Goal: Task Accomplishment & Management: Complete application form

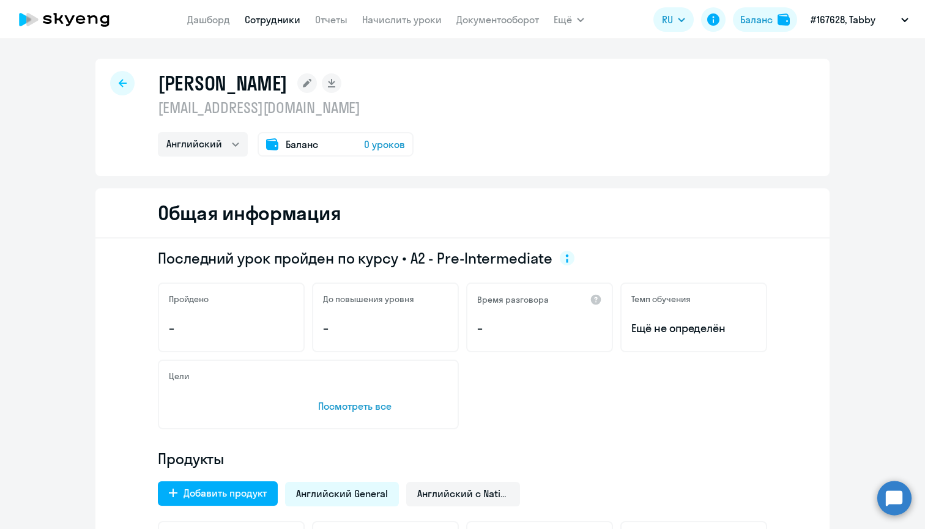
select select "english"
click at [215, 13] on app-menu-item-link "Дашборд" at bounding box center [208, 19] width 43 height 15
click at [213, 32] on app-header "[PERSON_NAME] Отчеты Начислить уроки Документооборот Ещё Все продукты Дашборд С…" at bounding box center [462, 19] width 925 height 39
click at [213, 23] on link "Дашборд" at bounding box center [208, 19] width 43 height 12
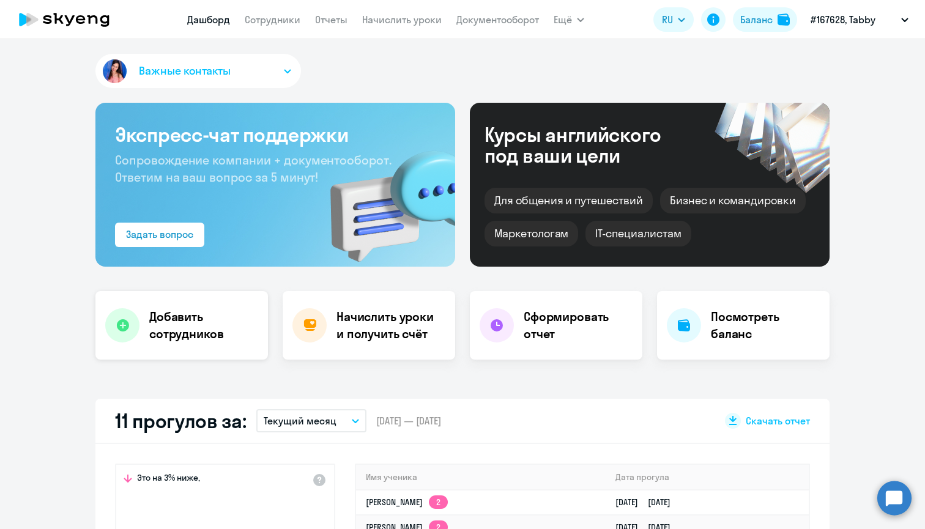
click at [181, 241] on div "Задать вопрос" at bounding box center [159, 234] width 67 height 15
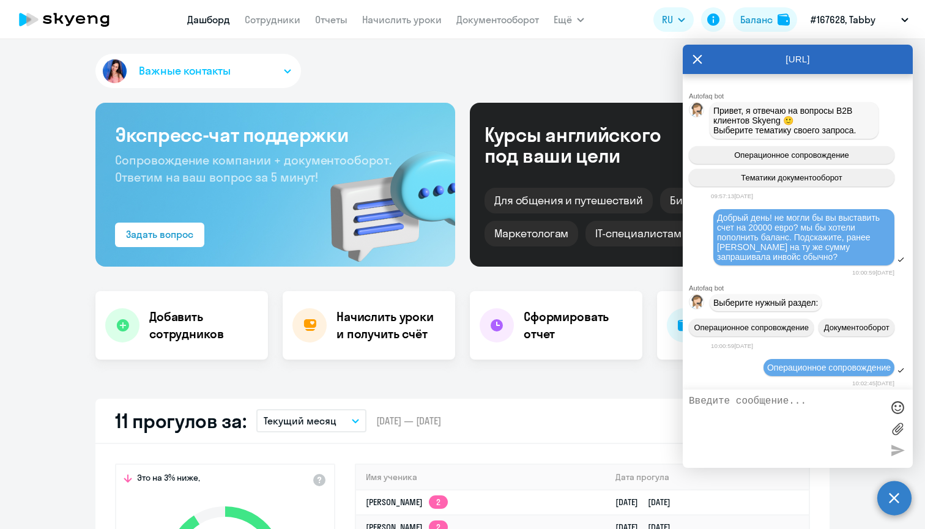
click at [689, 61] on div "[URL]" at bounding box center [798, 59] width 230 height 29
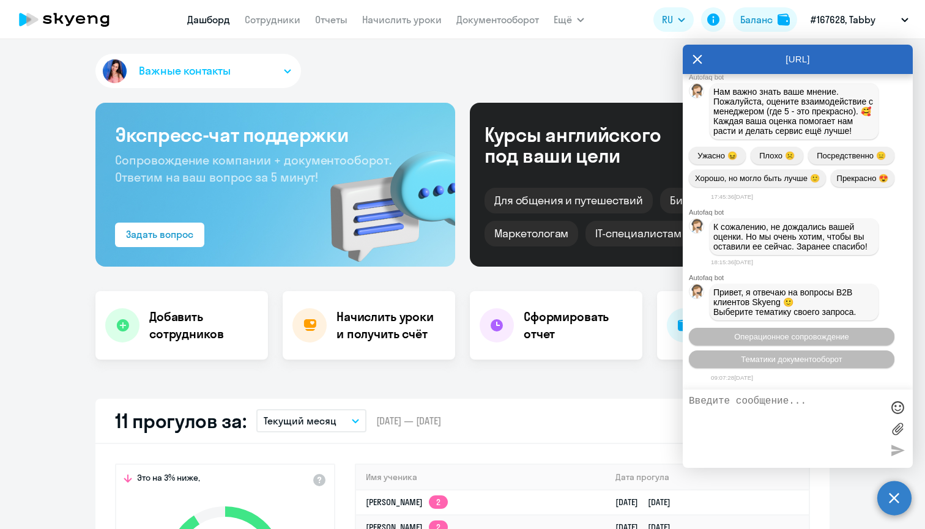
scroll to position [22496, 0]
click at [692, 59] on div "[URL]" at bounding box center [798, 59] width 230 height 29
click at [697, 58] on icon at bounding box center [697, 59] width 9 height 9
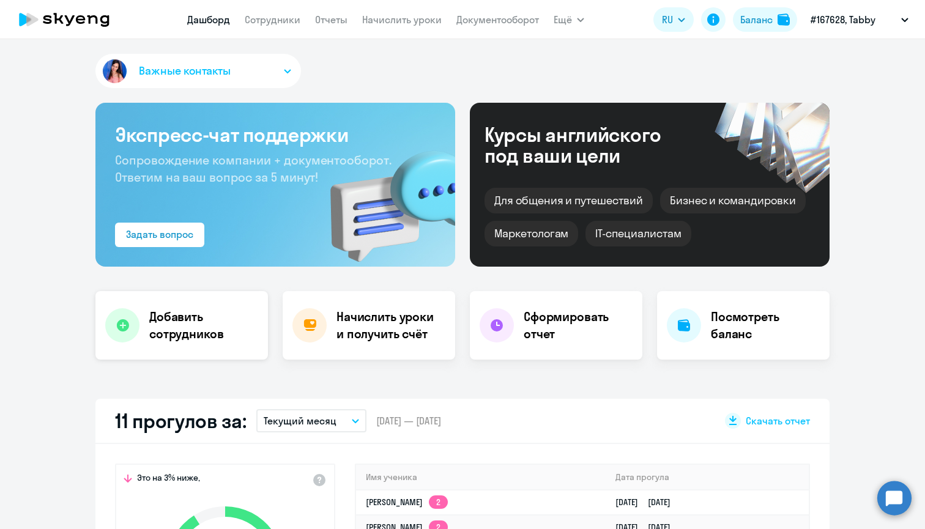
click at [185, 316] on h4 "Добавить сотрудников" at bounding box center [203, 325] width 109 height 34
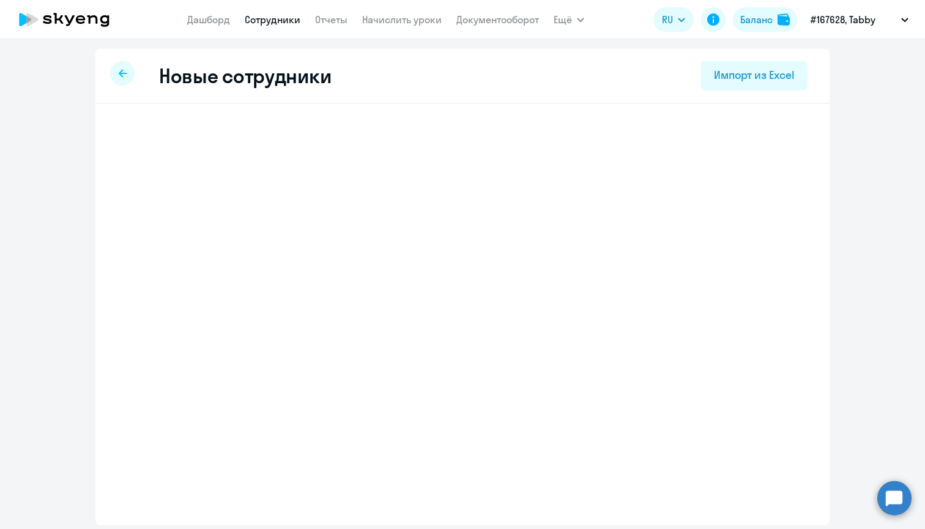
select select "english_adult_not_native_speaker"
select select "3"
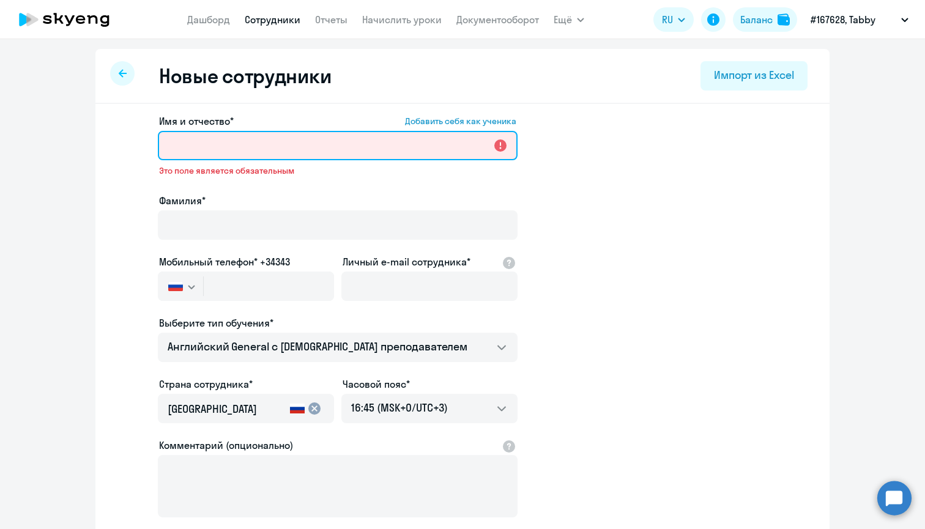
click at [258, 156] on input "Имя и отчество* Добавить себя как ученика" at bounding box center [338, 145] width 360 height 29
paste input "[PERSON_NAME]"
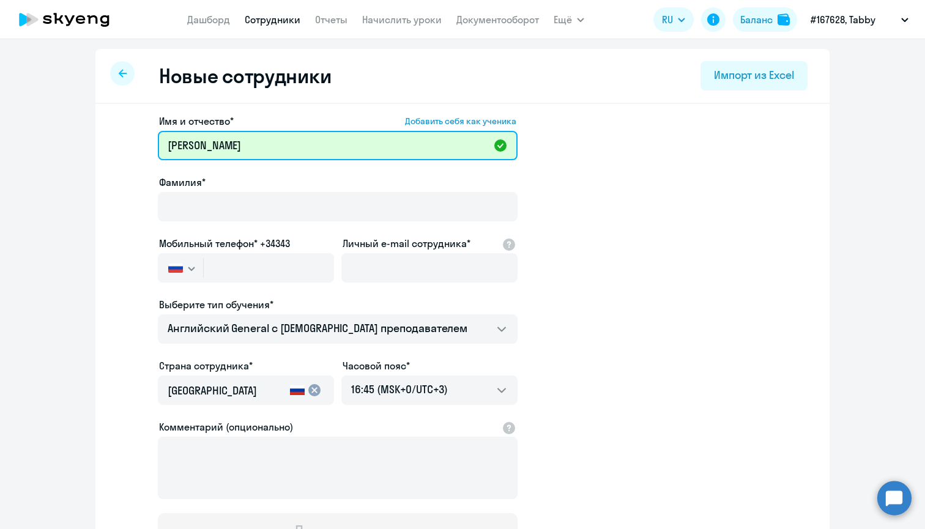
type input "[PERSON_NAME]"
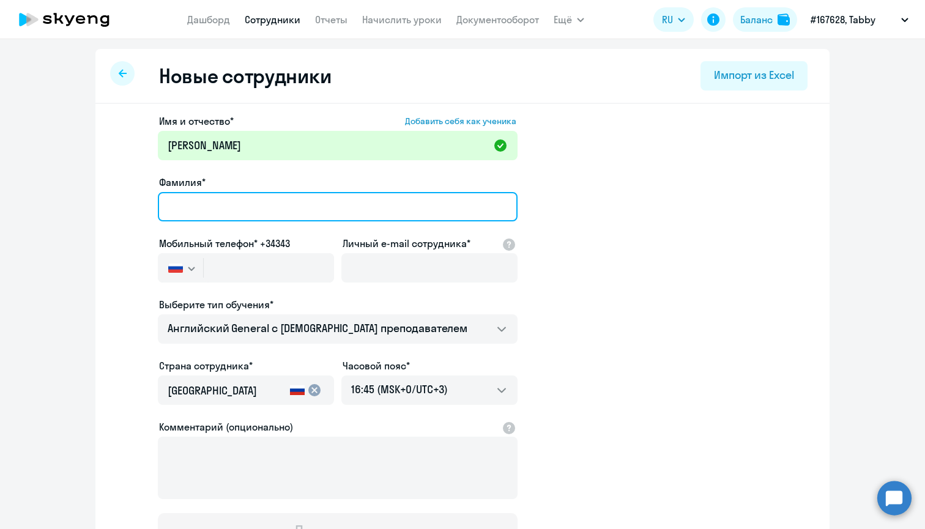
paste input "[PERSON_NAME]"
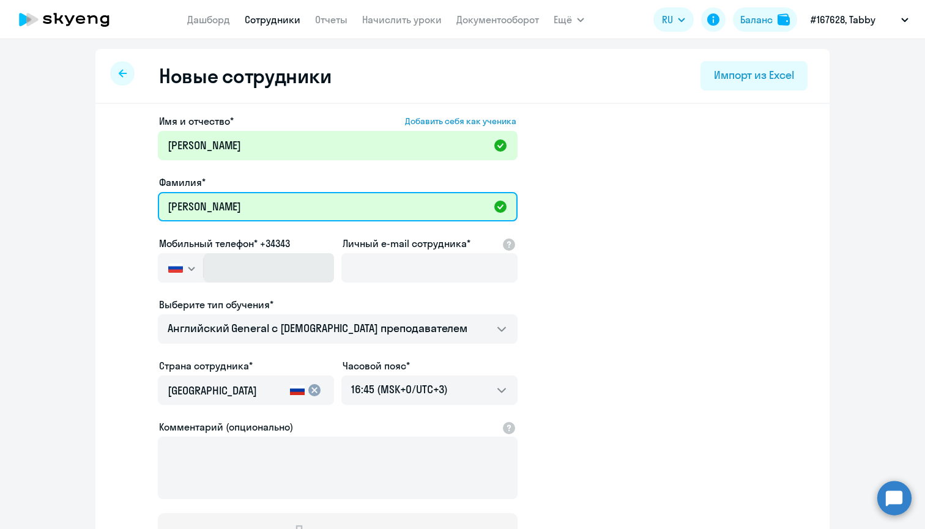
type input "[PERSON_NAME]"
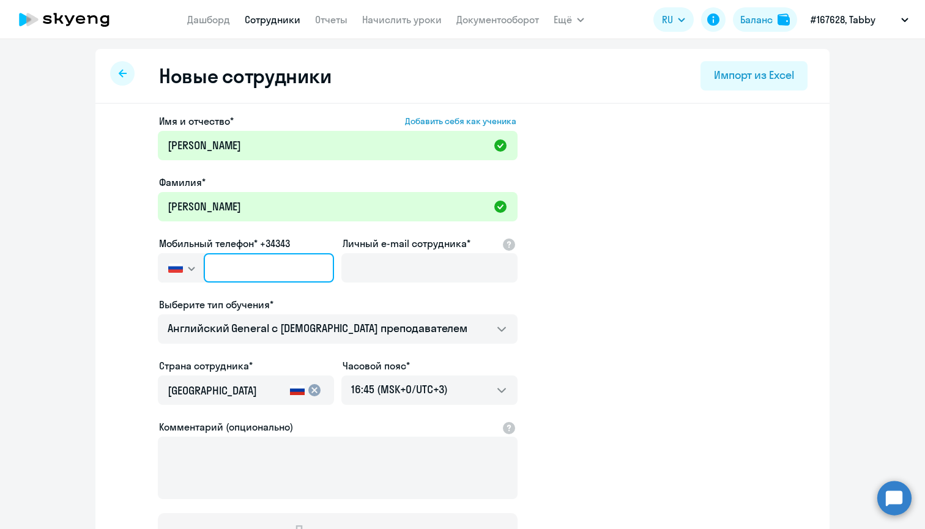
click at [259, 275] on input "text" at bounding box center [269, 267] width 130 height 29
paste input "[PHONE_NUMBER]"
type input "[PHONE_NUMBER]"
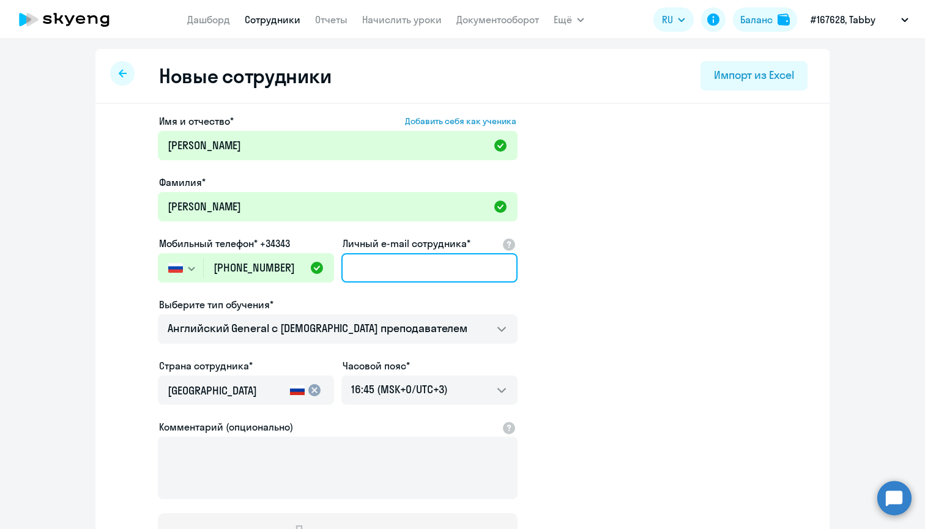
paste input "[PERSON_NAME][EMAIL_ADDRESS]"
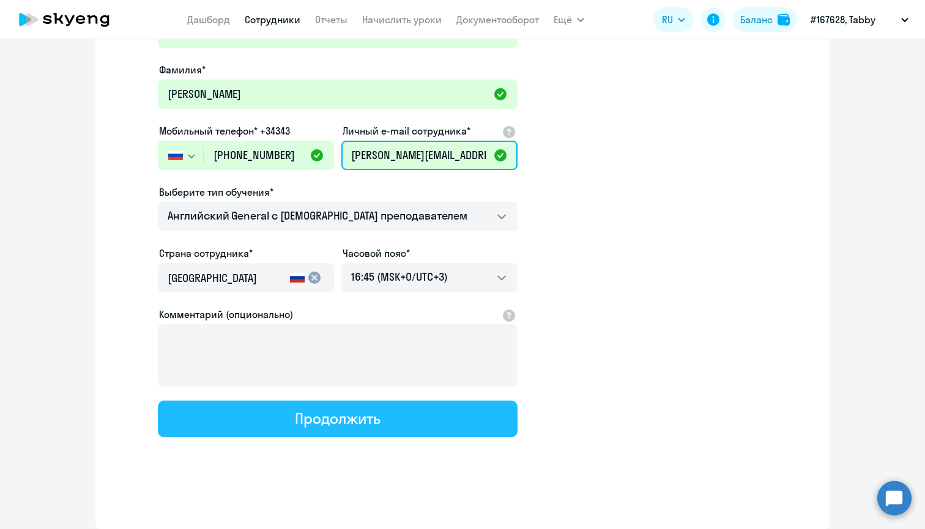
scroll to position [112, 0]
type input "[PERSON_NAME][EMAIL_ADDRESS]"
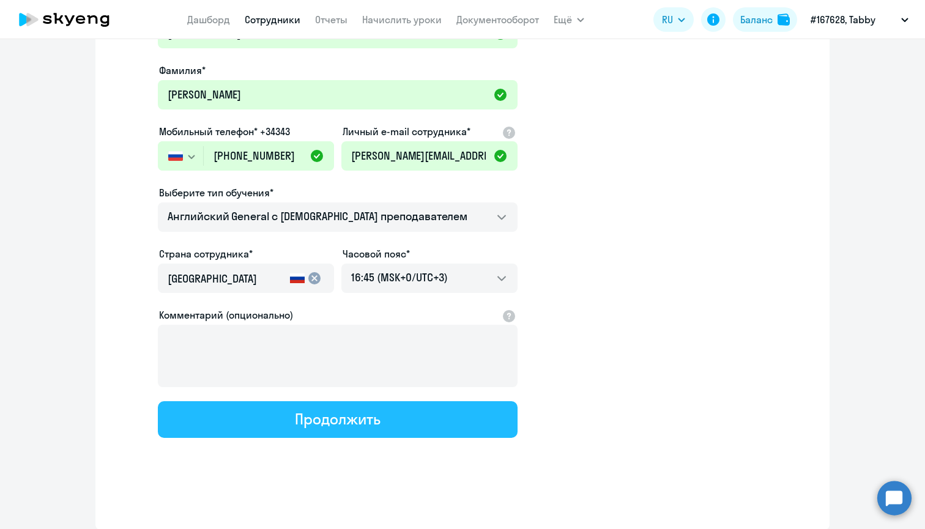
click at [306, 417] on div "Продолжить" at bounding box center [337, 419] width 85 height 20
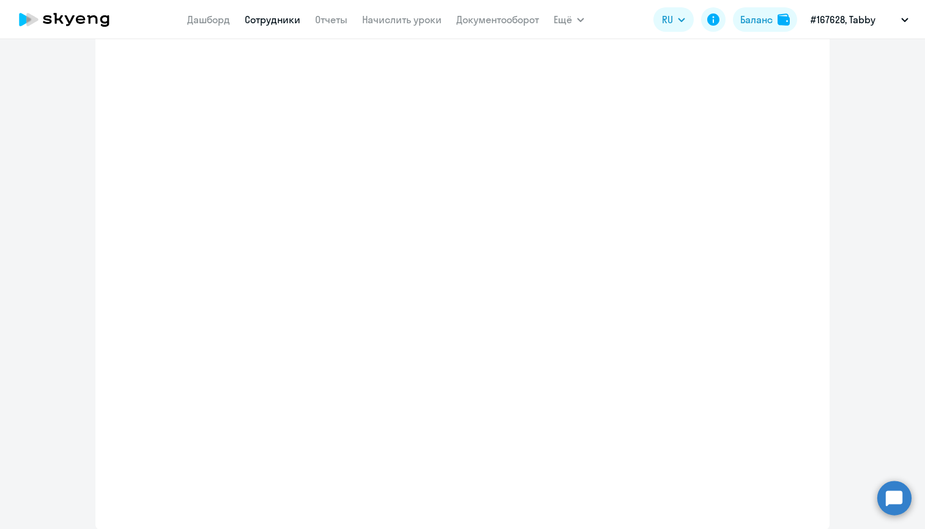
select select "english_adult_not_native_speaker"
select select "3"
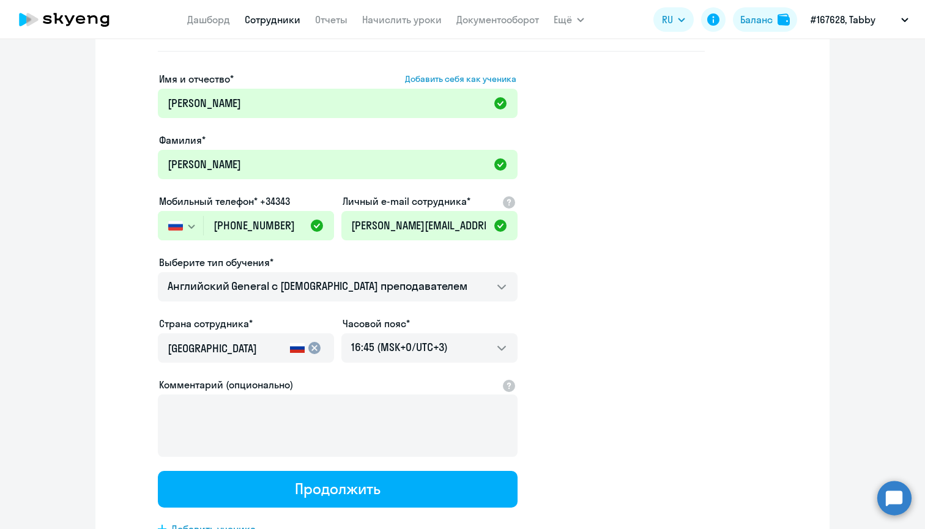
scroll to position [0, 0]
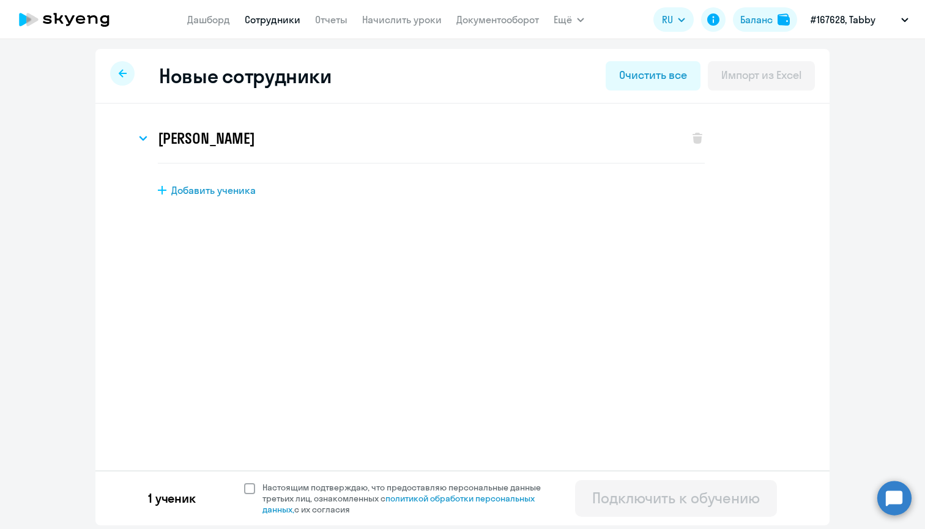
click at [244, 488] on span at bounding box center [249, 488] width 11 height 11
click at [244, 482] on input "Настоящим подтверждаю, что предоставляю персональные данные третьих лиц, ознако…" at bounding box center [243, 481] width 1 height 1
checkbox input "true"
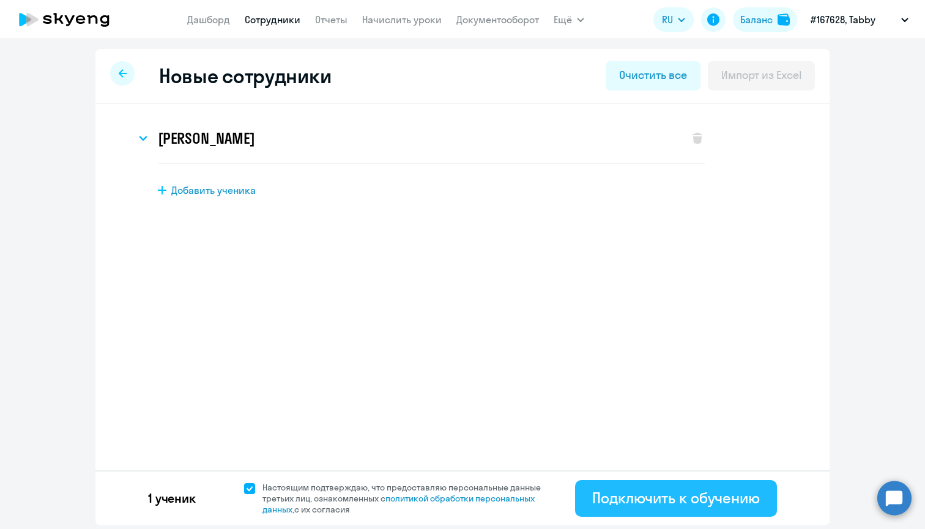
click at [721, 492] on div "Подключить к обучению" at bounding box center [676, 498] width 168 height 20
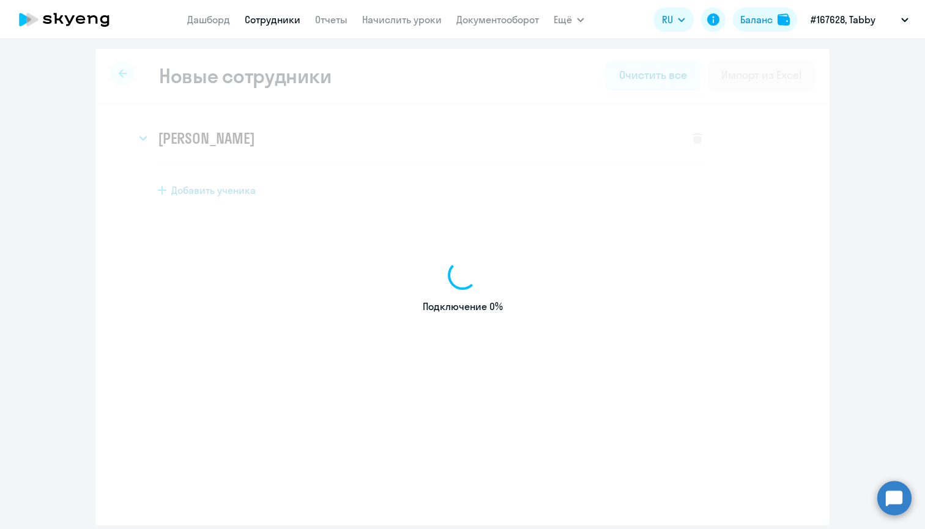
select select "english_adult_not_native_speaker"
select select "3"
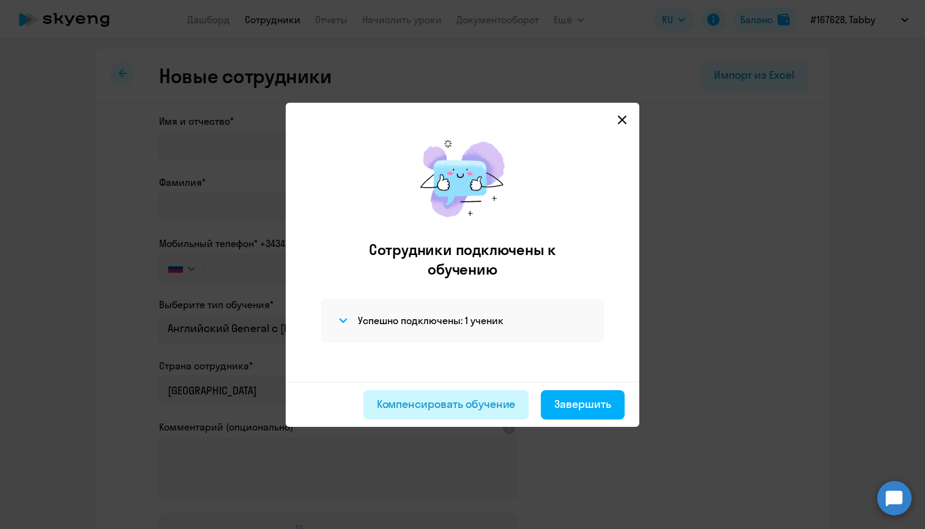
click at [456, 393] on button "Компенсировать обучение" at bounding box center [446, 404] width 166 height 29
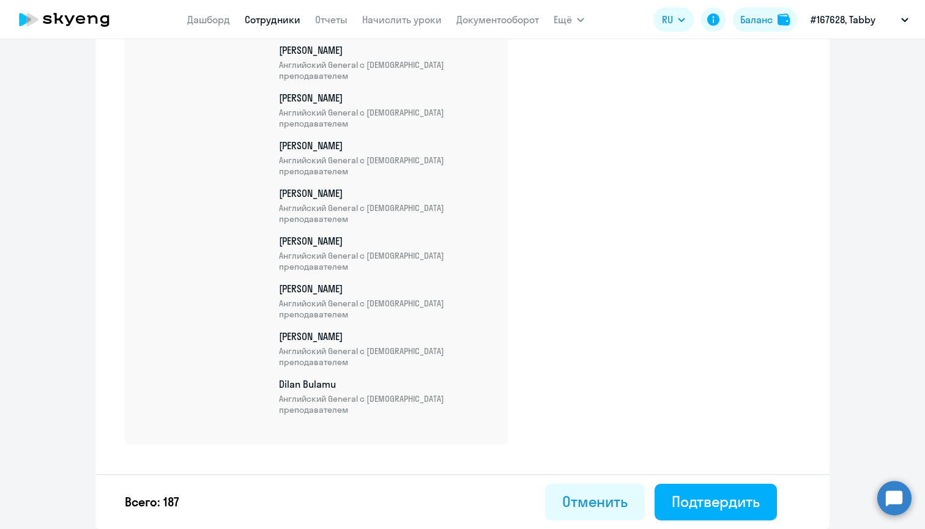
scroll to position [8862, 0]
click at [727, 509] on div "Подтвердить" at bounding box center [716, 502] width 88 height 20
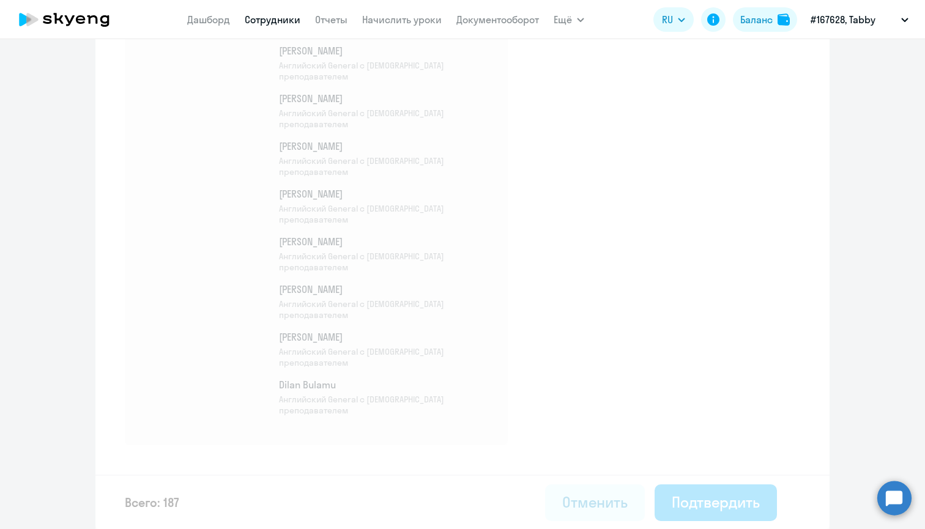
select select "30"
